Goal: Task Accomplishment & Management: Use online tool/utility

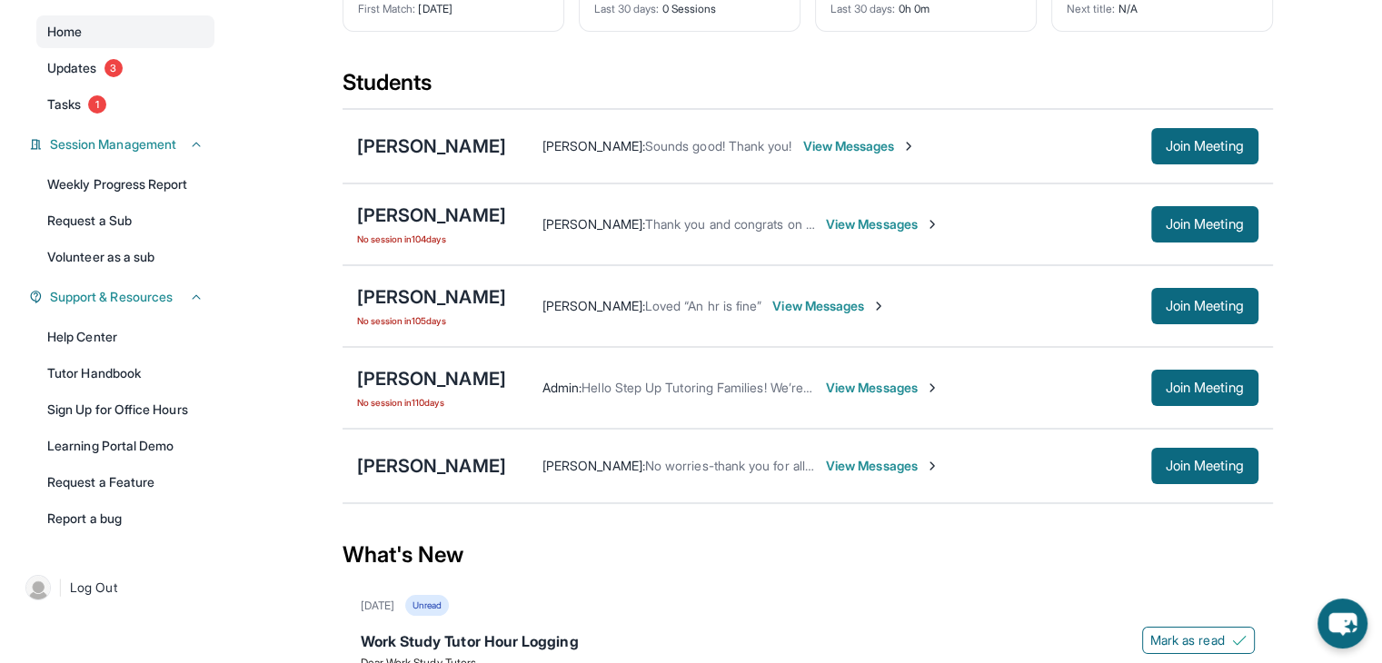
scroll to position [160, 0]
click at [443, 158] on div "[PERSON_NAME]" at bounding box center [431, 145] width 149 height 25
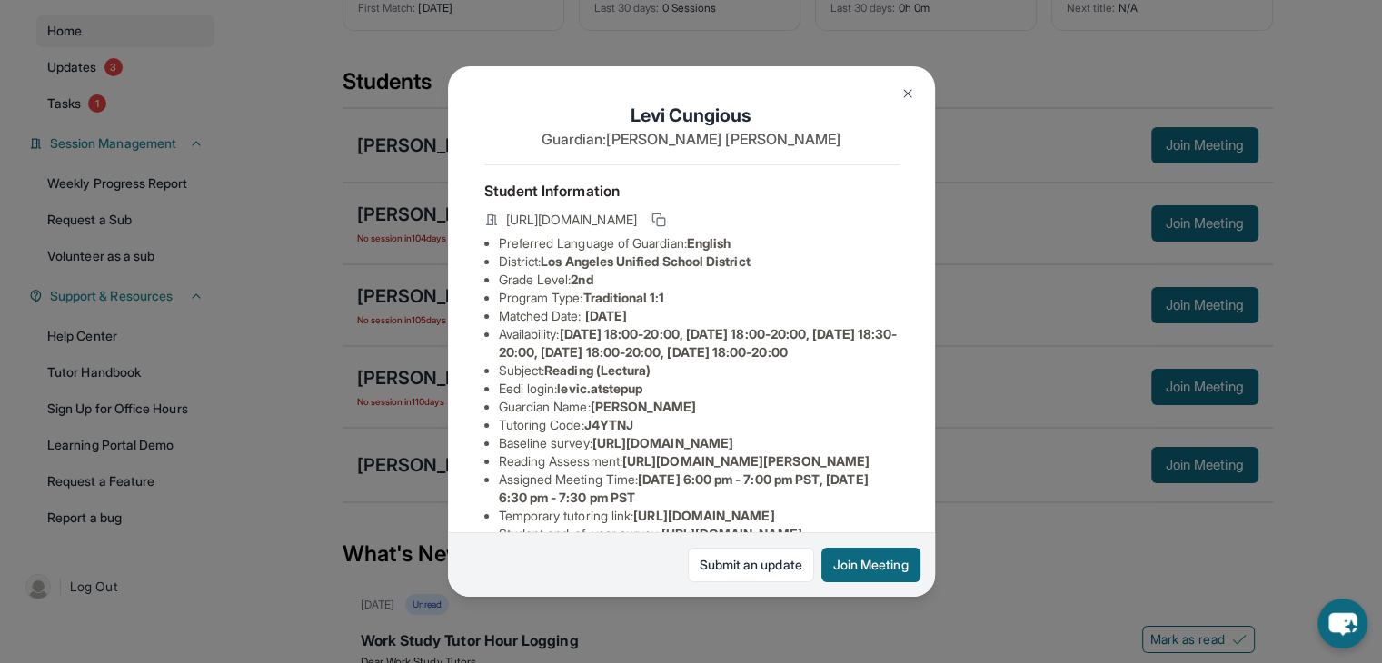
click at [613, 324] on span "[DATE]" at bounding box center [606, 315] width 42 height 15
click at [594, 324] on span "[DATE]" at bounding box center [606, 315] width 42 height 15
drag, startPoint x: 594, startPoint y: 328, endPoint x: 647, endPoint y: 326, distance: 52.7
click at [627, 324] on span "[DATE]" at bounding box center [606, 315] width 42 height 15
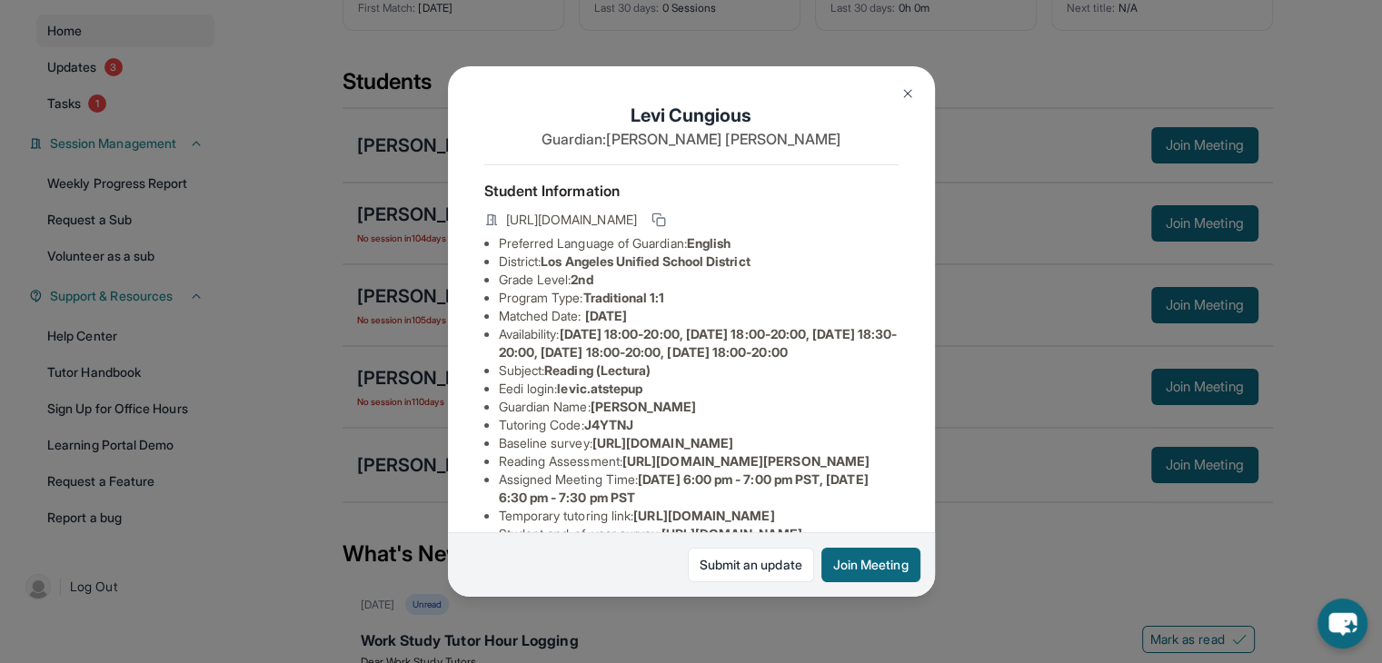
click at [627, 324] on span "[DATE]" at bounding box center [606, 315] width 42 height 15
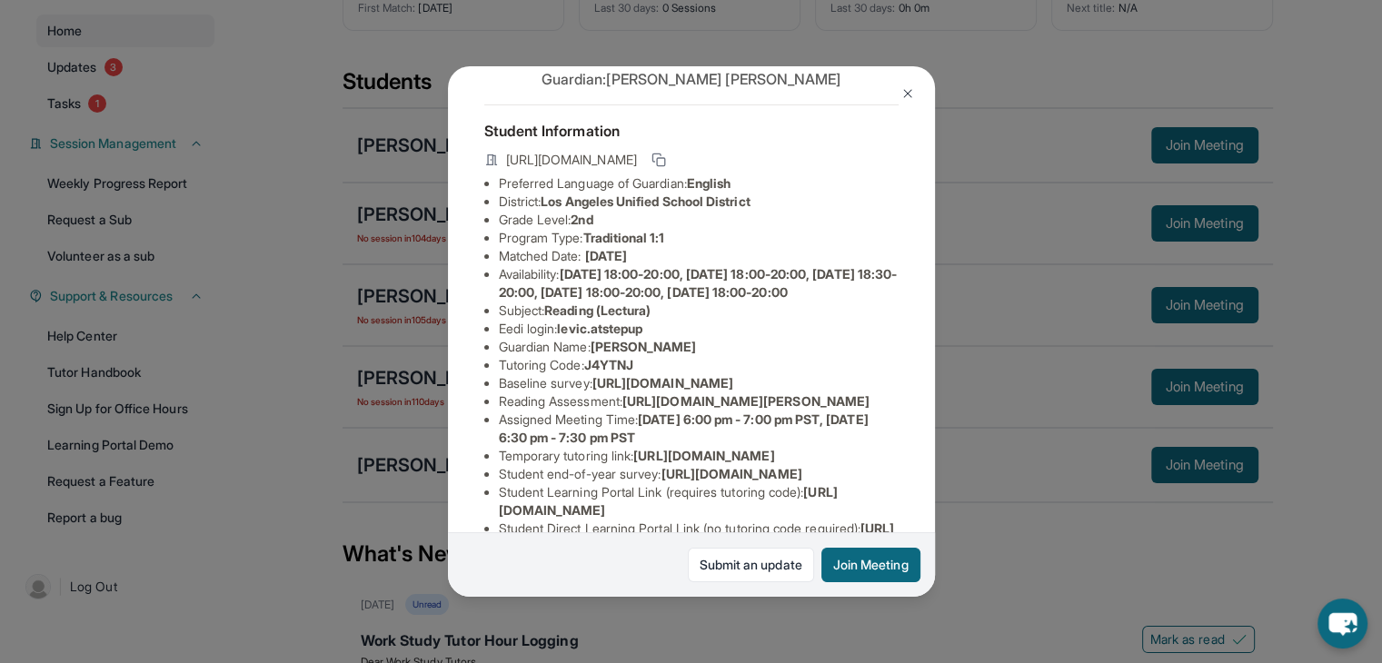
scroll to position [62, 0]
click at [655, 264] on li "Matched Date: [DATE]" at bounding box center [699, 254] width 400 height 18
drag, startPoint x: 655, startPoint y: 268, endPoint x: 596, endPoint y: 267, distance: 59.1
click at [596, 264] on li "Matched Date: [DATE]" at bounding box center [699, 254] width 400 height 18
click at [596, 262] on span "[DATE]" at bounding box center [606, 253] width 42 height 15
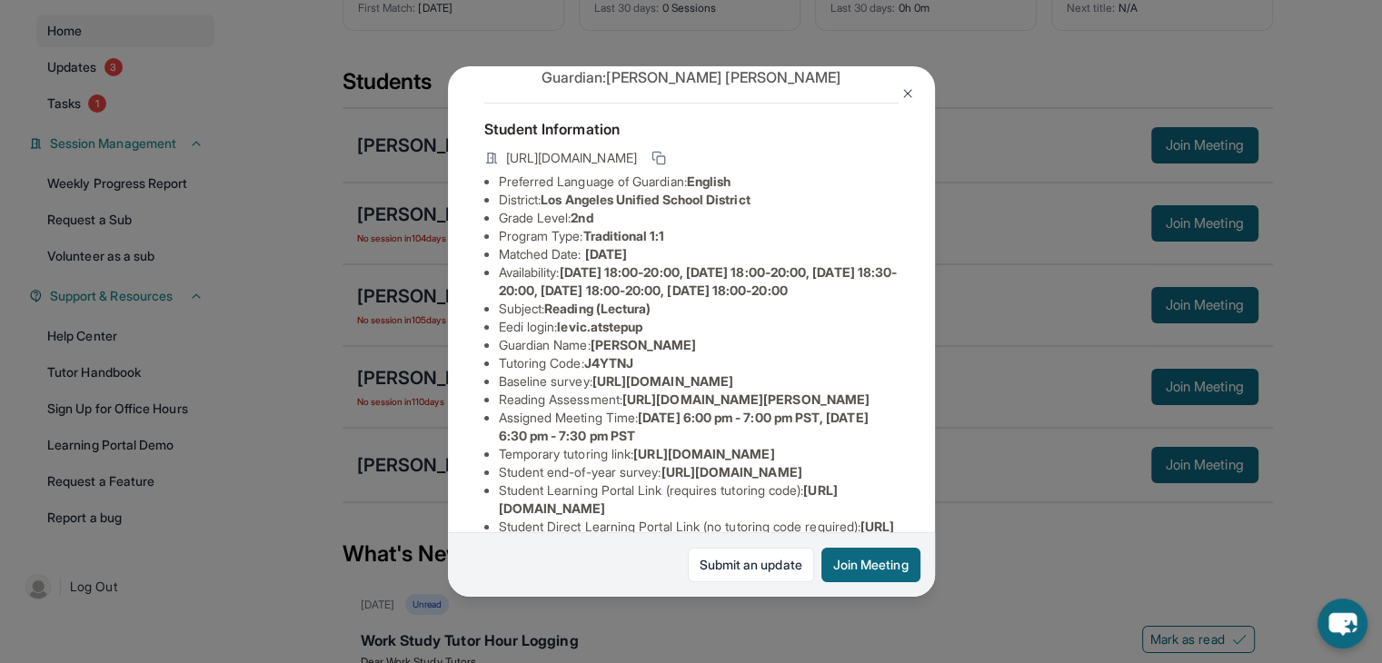
drag, startPoint x: 596, startPoint y: 267, endPoint x: 640, endPoint y: 268, distance: 43.6
click at [627, 262] on span "[DATE]" at bounding box center [606, 253] width 42 height 15
drag, startPoint x: 640, startPoint y: 268, endPoint x: 597, endPoint y: 256, distance: 44.3
click at [597, 256] on ul "Preferred Language of Guardian: English District: [GEOGRAPHIC_DATA] Unified Sch…" at bounding box center [691, 373] width 414 height 400
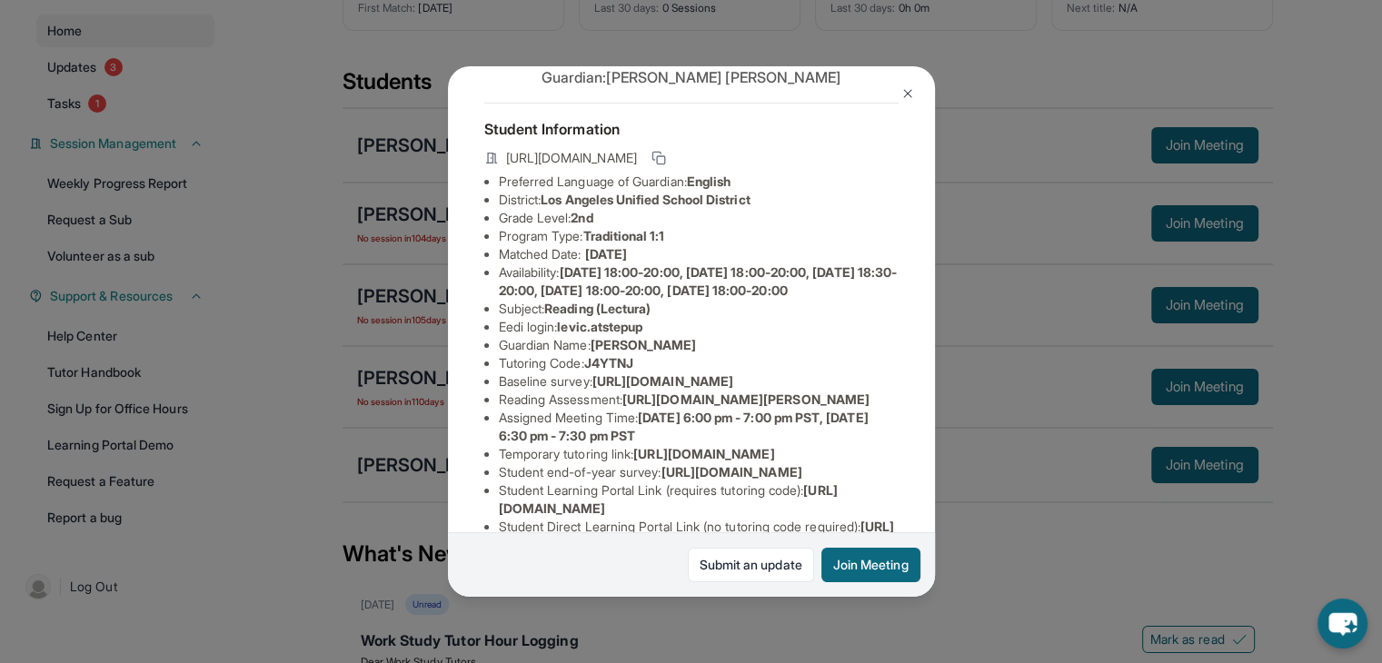
click at [597, 244] on span "Traditional 1:1" at bounding box center [624, 235] width 82 height 15
drag, startPoint x: 593, startPoint y: 260, endPoint x: 537, endPoint y: 268, distance: 56.0
click at [537, 264] on li "Matched Date: [DATE]" at bounding box center [699, 254] width 400 height 18
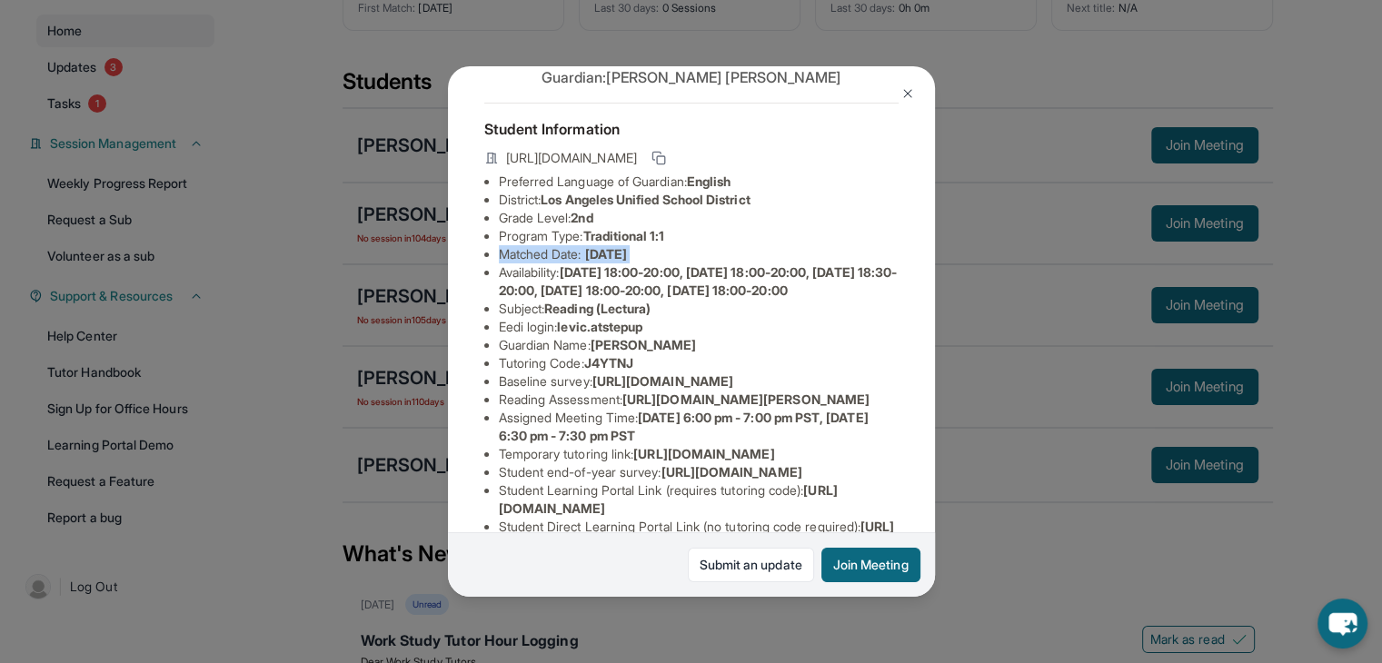
drag, startPoint x: 537, startPoint y: 268, endPoint x: 561, endPoint y: 272, distance: 23.9
click at [561, 264] on li "Matched Date: [DATE]" at bounding box center [699, 254] width 400 height 18
click at [564, 316] on span "Reading (Lectura)" at bounding box center [597, 308] width 106 height 15
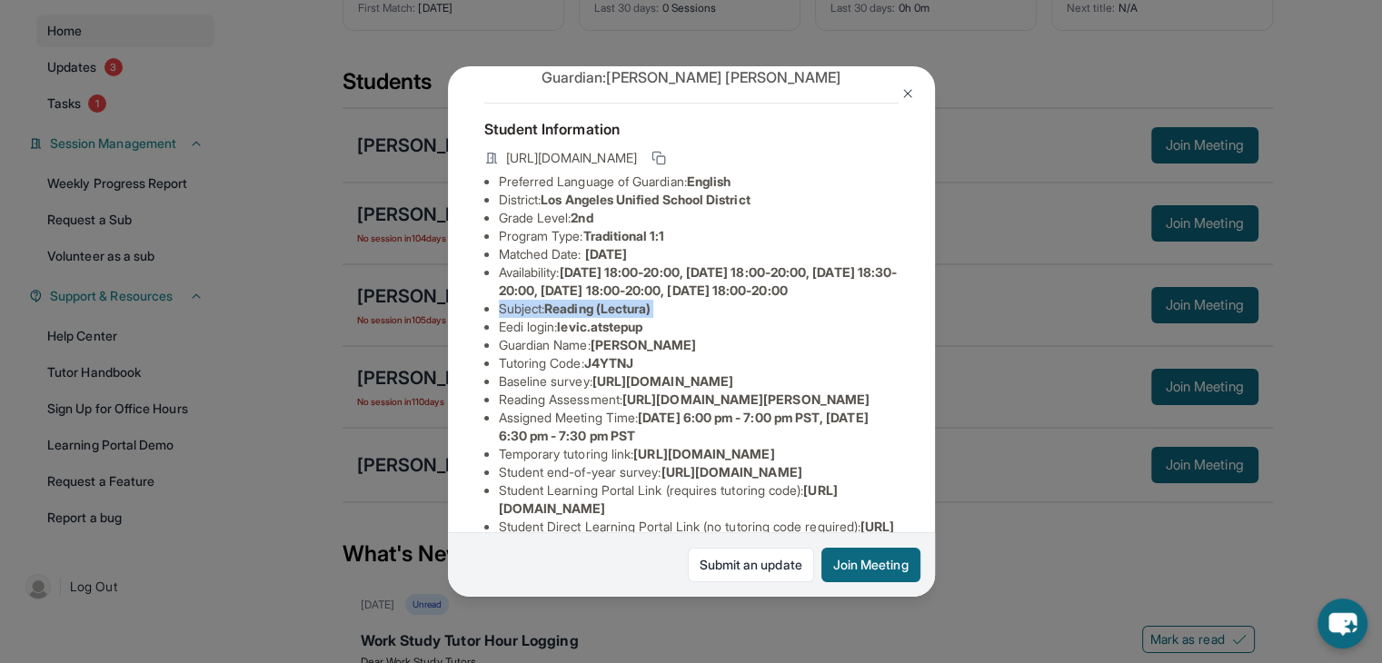
click at [564, 316] on span "Reading (Lectura)" at bounding box center [597, 308] width 106 height 15
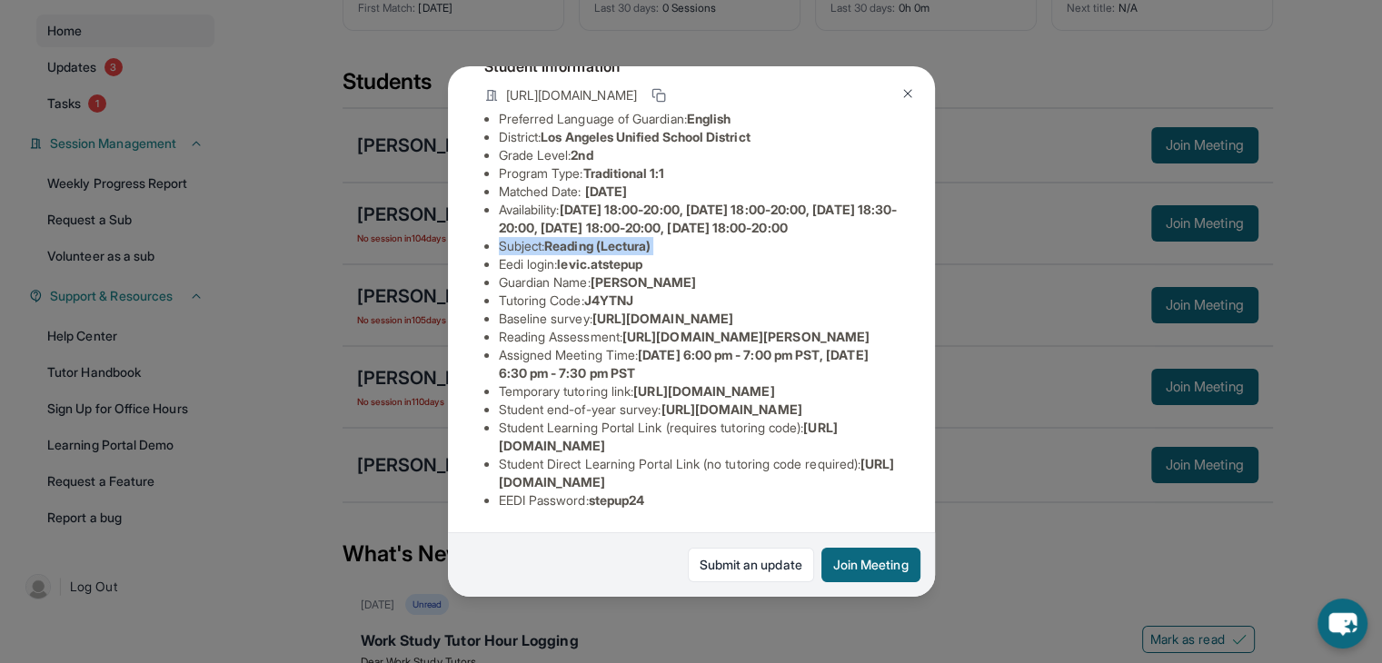
scroll to position [371, 0]
click at [491, 432] on ul "Preferred Language of Guardian: English District: [GEOGRAPHIC_DATA] Unified Sch…" at bounding box center [691, 310] width 414 height 400
drag, startPoint x: 491, startPoint y: 432, endPoint x: 849, endPoint y: 423, distance: 358.1
click at [849, 423] on ul "Preferred Language of Guardian: English District: [GEOGRAPHIC_DATA] Unified Sch…" at bounding box center [691, 310] width 414 height 400
copy span "[URL][DOMAIN_NAME]"
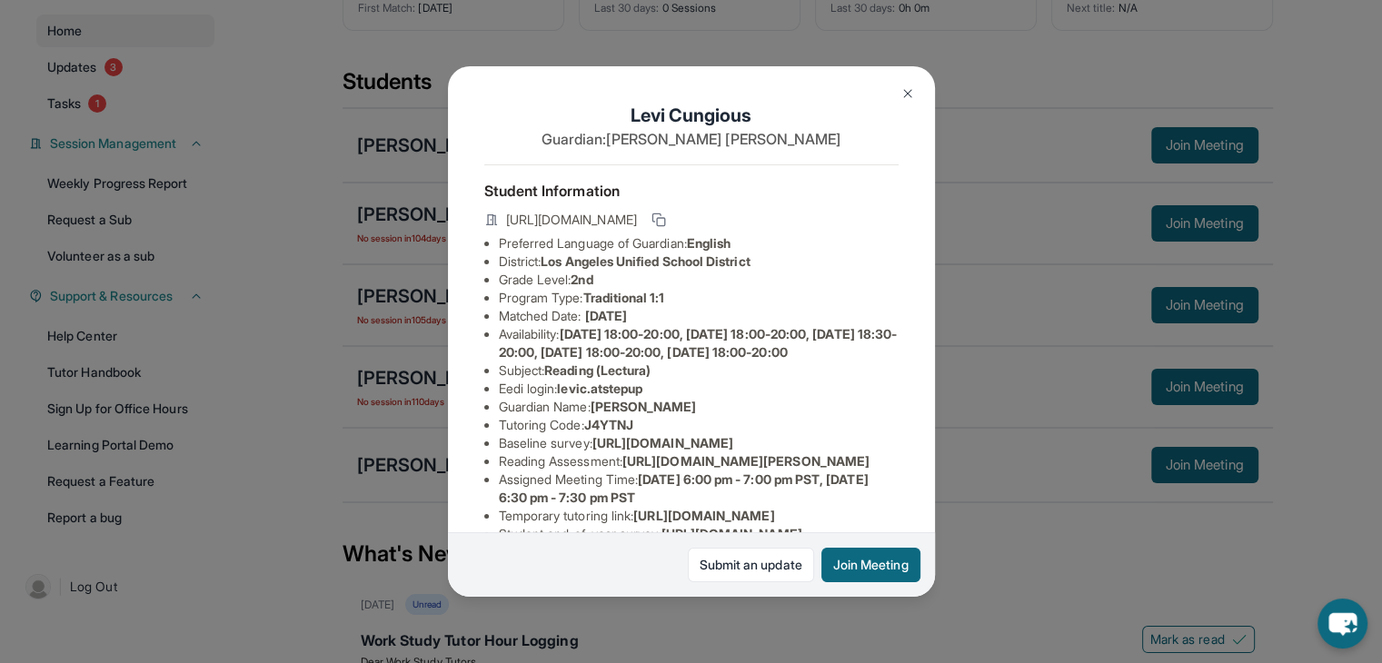
scroll to position [0, 0]
click at [666, 226] on icon at bounding box center [659, 220] width 15 height 15
click at [915, 92] on button at bounding box center [908, 93] width 36 height 36
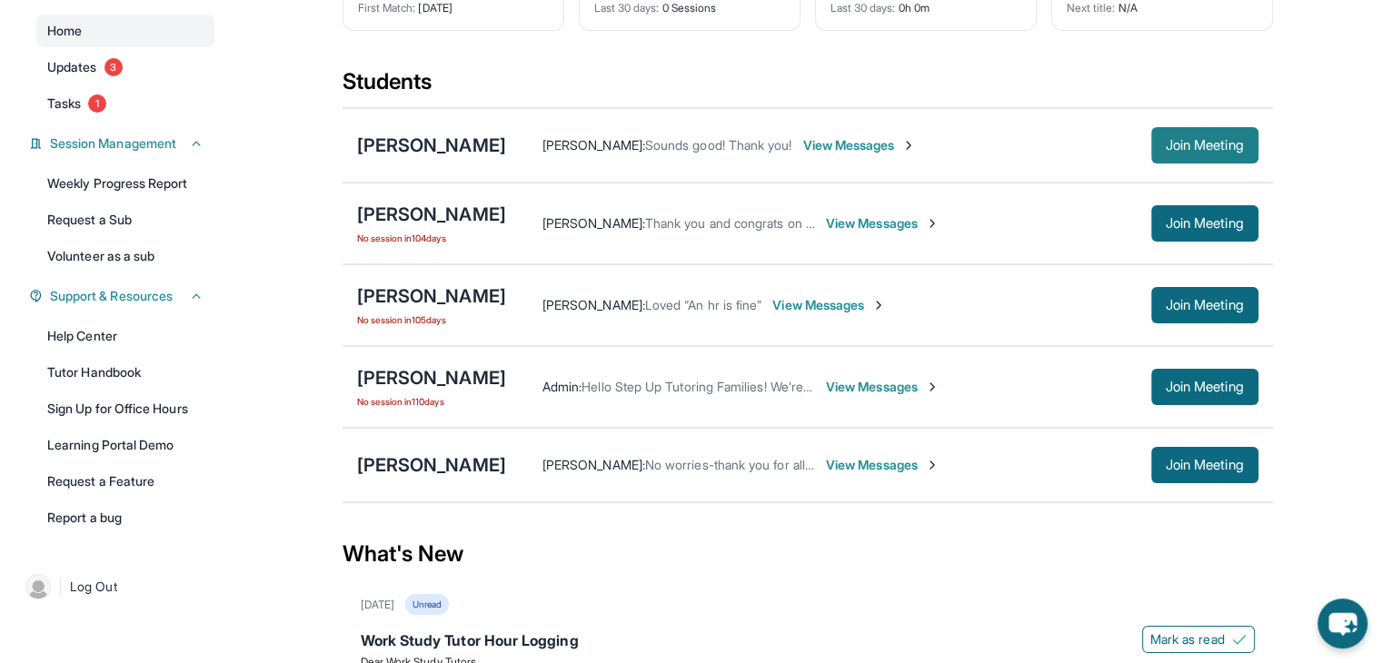
click at [1176, 151] on span "Join Meeting" at bounding box center [1205, 145] width 78 height 11
